Goal: Information Seeking & Learning: Understand process/instructions

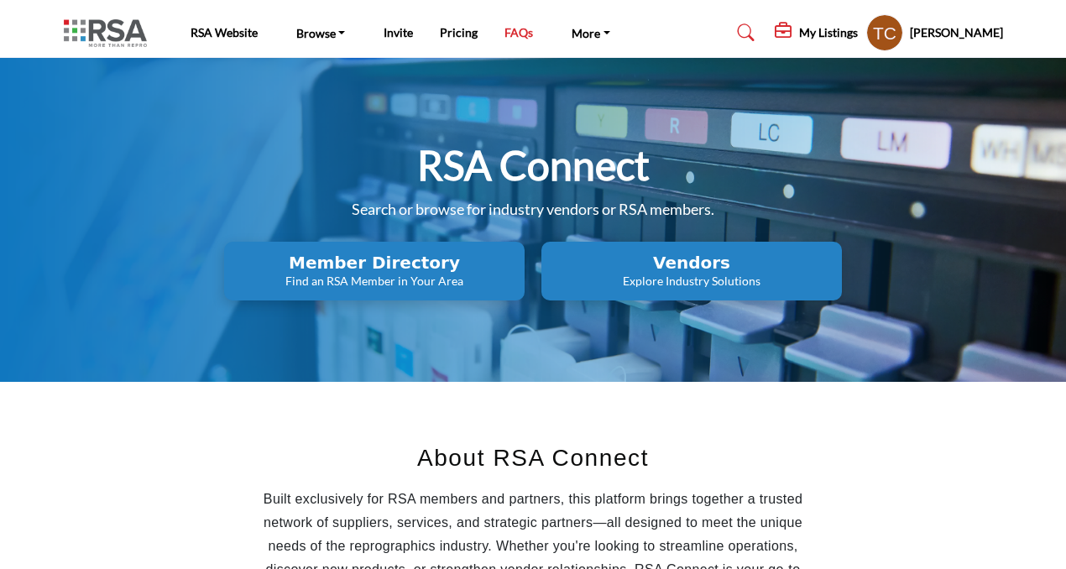
click at [516, 34] on link "FAQs" at bounding box center [519, 32] width 29 height 14
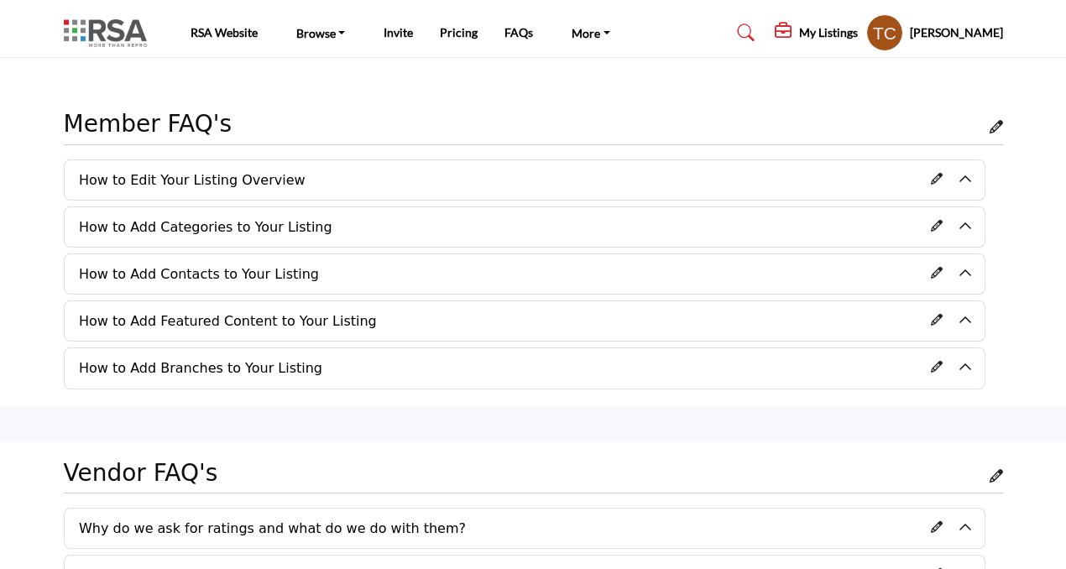
scroll to position [16, 0]
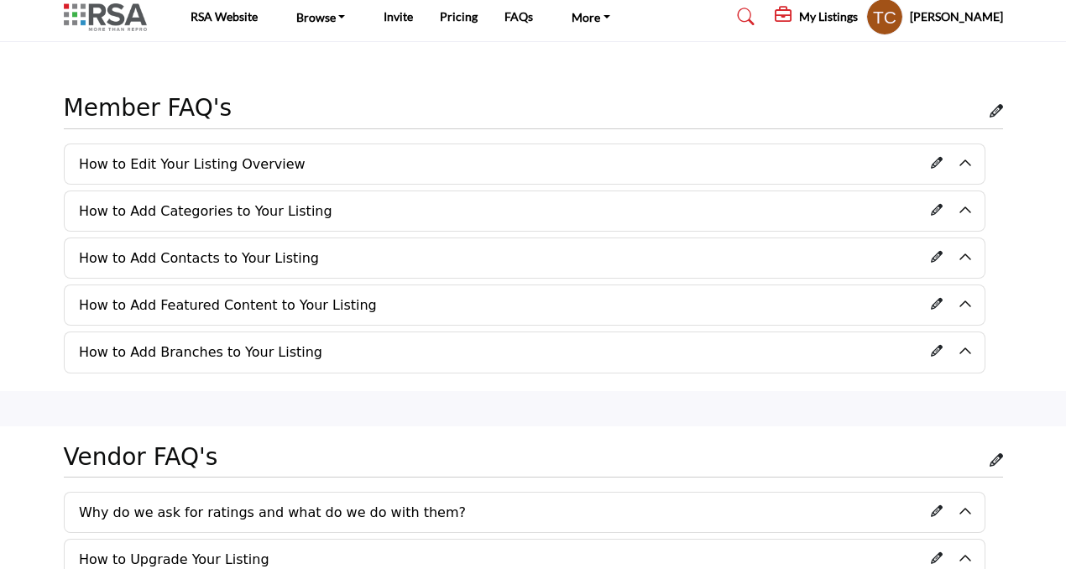
click at [961, 165] on h2 "How to Edit Your Listing Overview" at bounding box center [525, 163] width 920 height 39
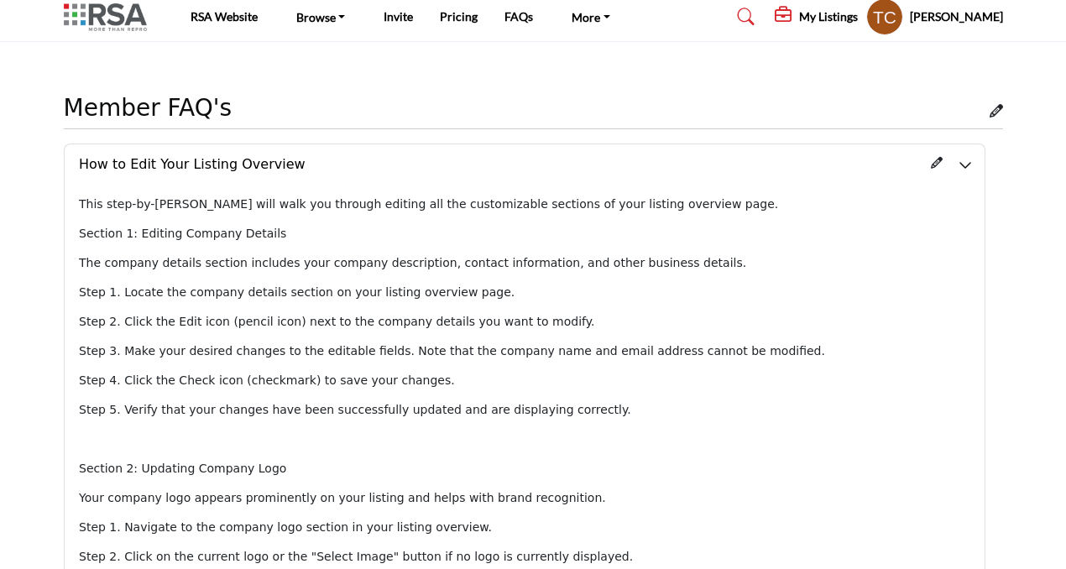
click at [961, 165] on h2 "How to Edit Your Listing Overview" at bounding box center [525, 163] width 920 height 39
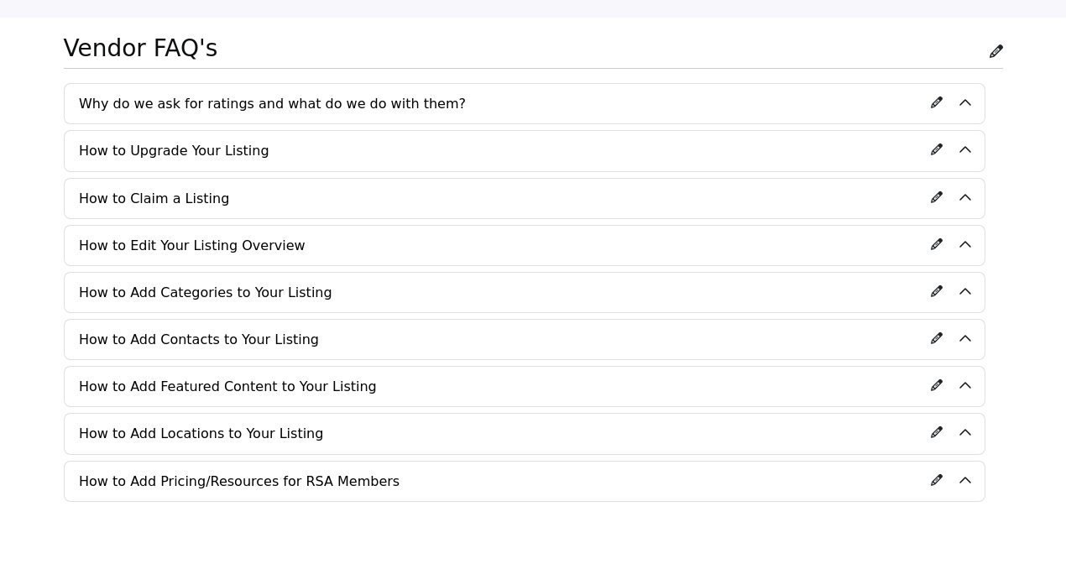
scroll to position [2052, 0]
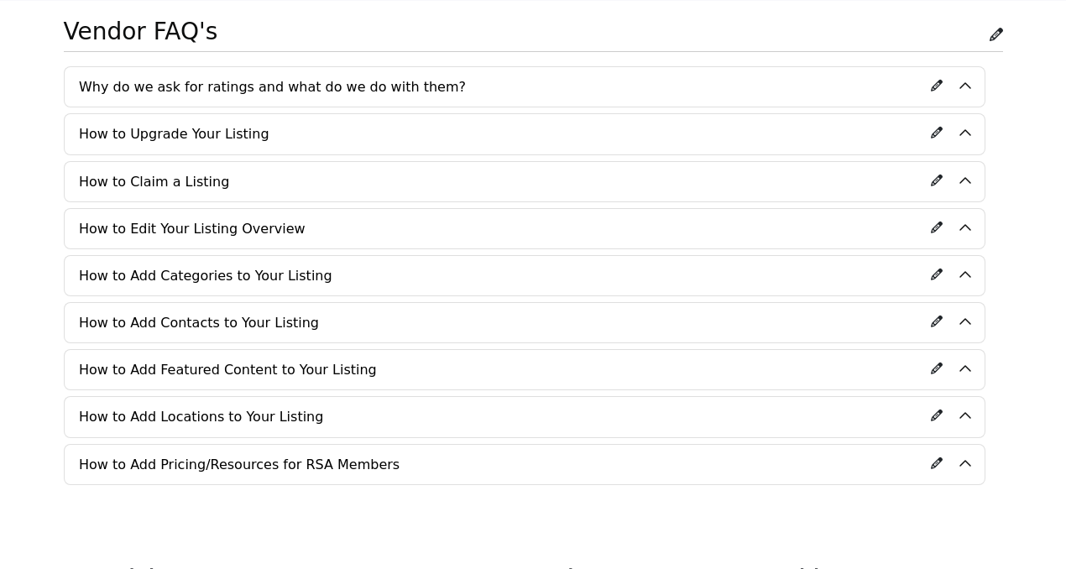
click at [966, 226] on h2 "How to Edit Your Listing Overview" at bounding box center [525, 228] width 920 height 39
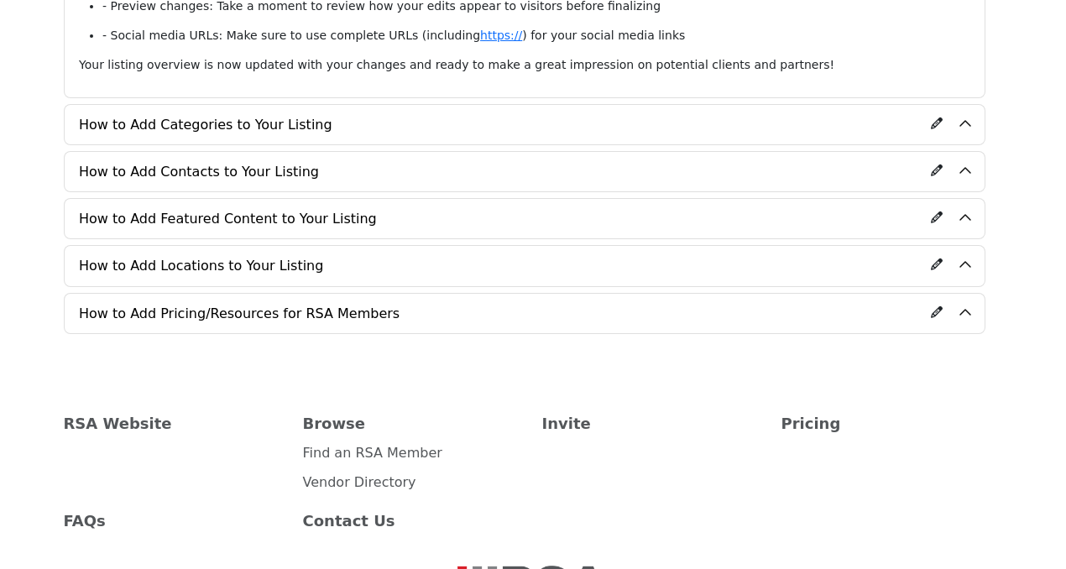
scroll to position [3925, 0]
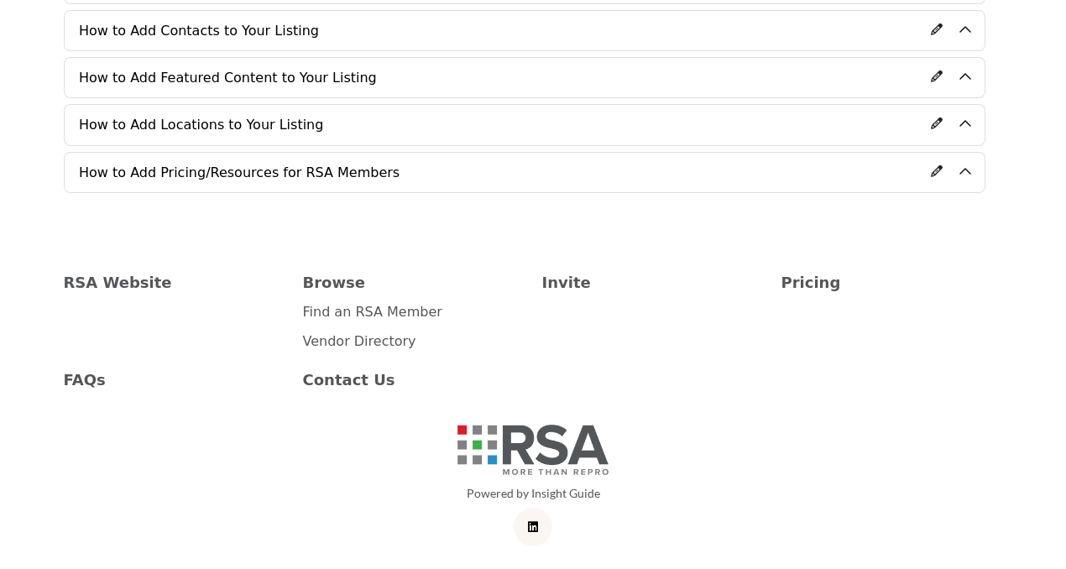
click at [966, 169] on h2 "How to Add Pricing/Resources for RSA Members" at bounding box center [525, 172] width 920 height 39
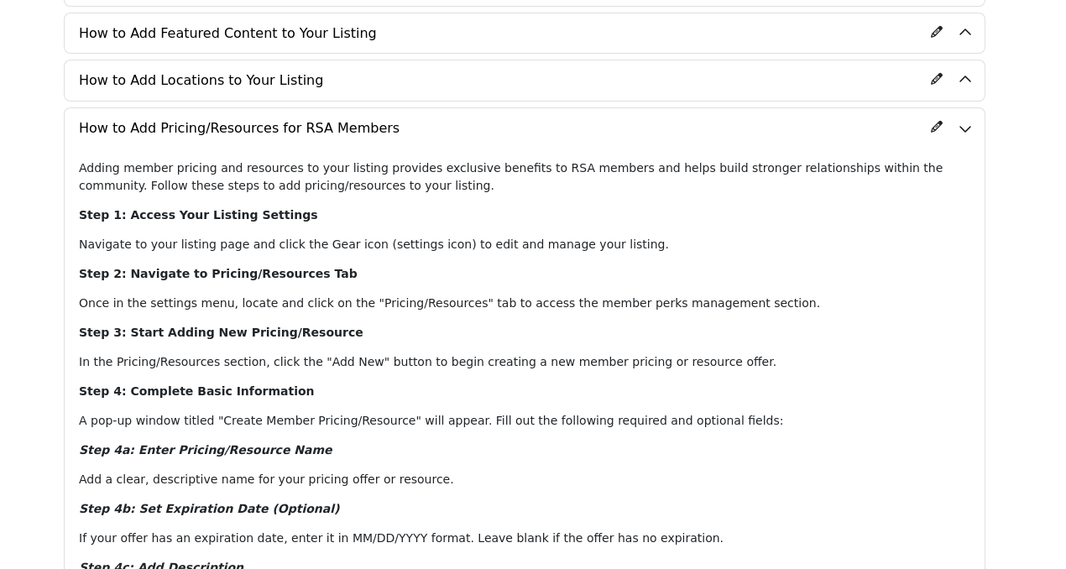
scroll to position [3913, 0]
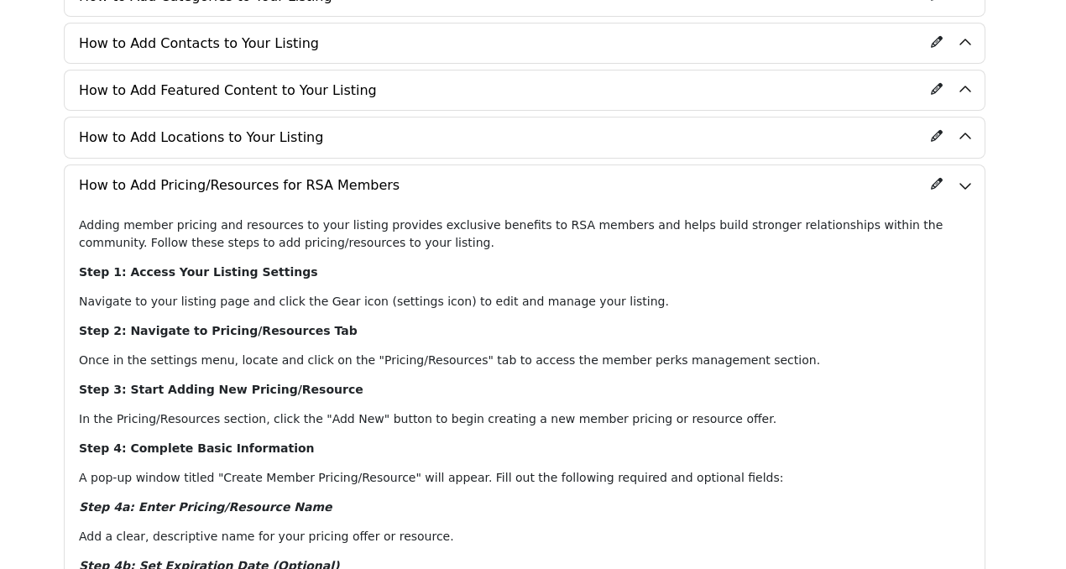
click at [966, 186] on h2 "How to Add Pricing/Resources for RSA Members" at bounding box center [525, 184] width 920 height 39
